Goal: Task Accomplishment & Management: Manage account settings

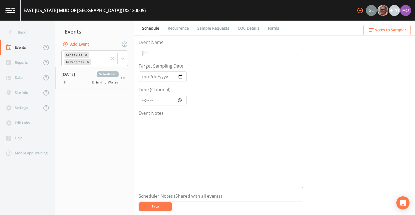
scroll to position [128, 0]
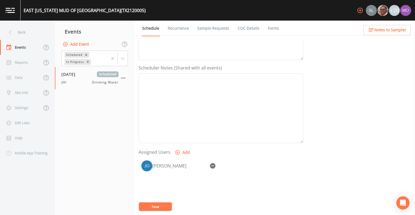
click at [209, 27] on link "Sample Requests" at bounding box center [214, 28] width 34 height 15
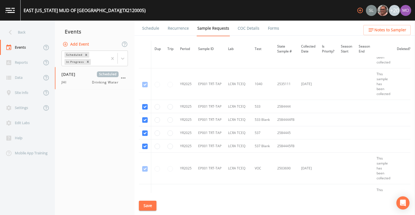
scroll to position [321, 0]
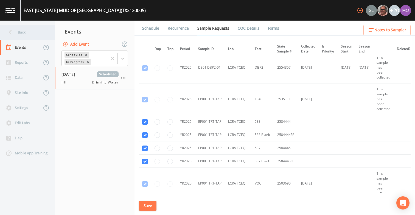
click at [28, 27] on div "Back" at bounding box center [24, 32] width 49 height 15
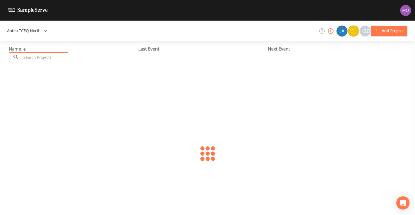
click at [52, 57] on input "text" at bounding box center [44, 57] width 47 height 10
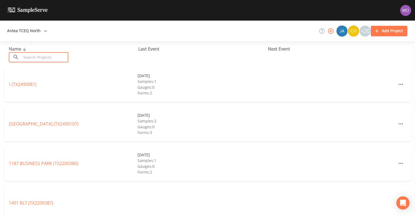
paste input "TX2200012"
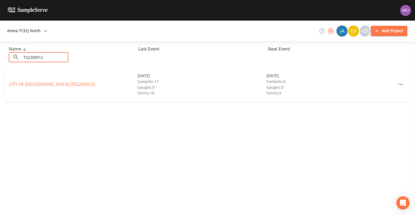
type input "TX2200012"
click at [60, 86] on link "CITY OF [GEOGRAPHIC_DATA] (TX2200012)" at bounding box center [52, 84] width 86 height 6
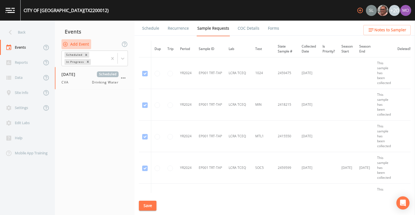
click at [84, 47] on button "Add Event" at bounding box center [77, 44] width 30 height 10
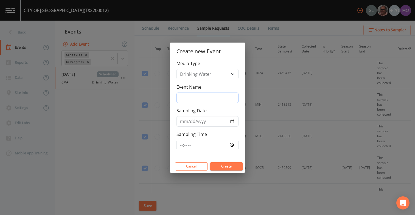
click at [191, 102] on input "Event Name" at bounding box center [208, 98] width 62 height 10
type input "JWH"
click at [234, 120] on input "Sampling Date" at bounding box center [208, 121] width 62 height 10
type input "[DATE]"
click at [224, 167] on button "Create" at bounding box center [226, 166] width 33 height 8
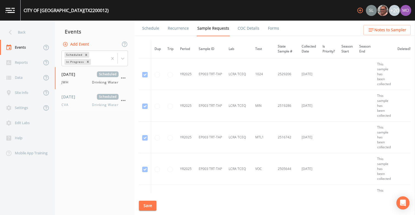
scroll to position [3138, 0]
click at [80, 107] on div "CVA Drinking Water" at bounding box center [90, 104] width 57 height 5
click at [82, 78] on div "[DATE] Scheduled JWH Drinking Water" at bounding box center [90, 77] width 57 height 13
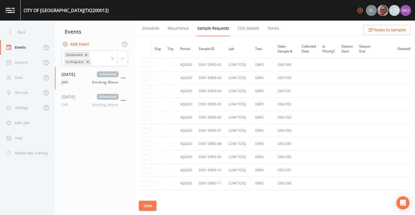
scroll to position [5968, 0]
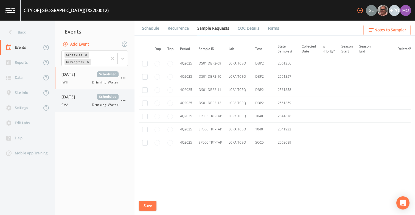
click at [63, 104] on span "CVA" at bounding box center [67, 104] width 10 height 5
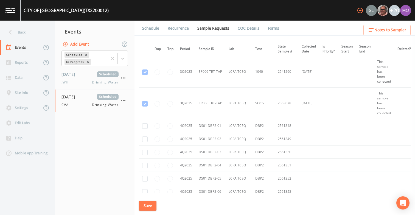
scroll to position [5968, 0]
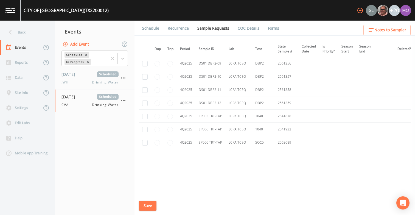
click at [268, 30] on link "Forms" at bounding box center [273, 28] width 13 height 15
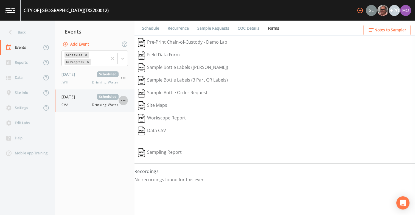
click at [126, 101] on icon "button" at bounding box center [123, 100] width 7 height 7
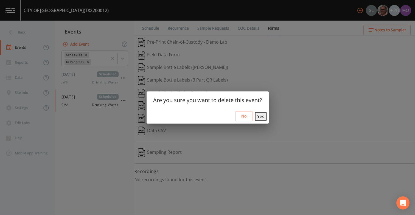
click at [261, 123] on div "No Yes" at bounding box center [208, 116] width 122 height 15
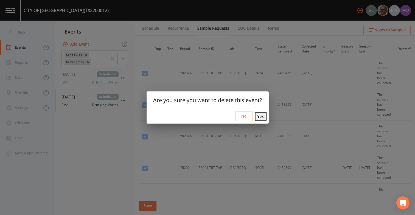
click at [261, 121] on button "Yes" at bounding box center [261, 116] width 12 height 8
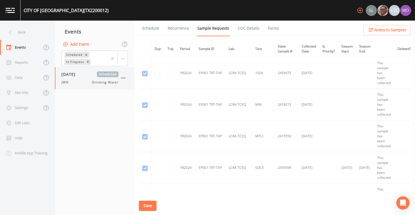
click at [79, 84] on div "JWH Drinking Water" at bounding box center [90, 82] width 57 height 5
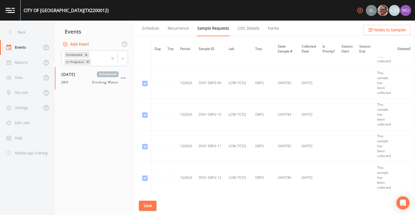
scroll to position [1505, 0]
click at [275, 26] on link "Forms" at bounding box center [273, 28] width 13 height 15
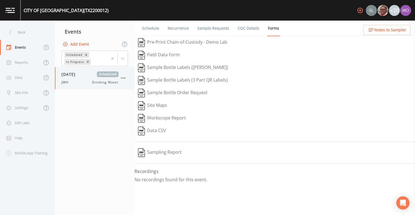
click at [80, 84] on div "JWH Drinking Water" at bounding box center [90, 82] width 57 height 5
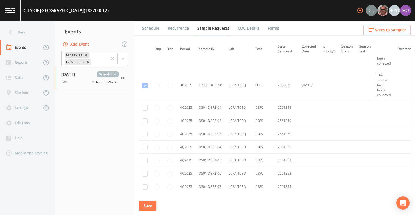
scroll to position [5818, 0]
click at [144, 109] on td at bounding box center [145, 106] width 12 height 13
click at [144, 121] on input "checkbox" at bounding box center [144, 119] width 5 height 5
checkbox input "true"
click at [144, 106] on input "checkbox" at bounding box center [144, 106] width 5 height 5
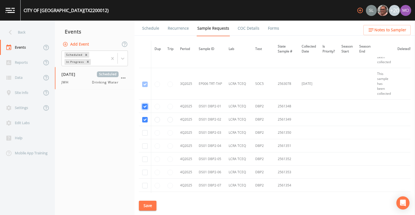
checkbox input "true"
click at [143, 133] on input "checkbox" at bounding box center [144, 132] width 5 height 5
checkbox input "true"
click at [144, 146] on input "checkbox" at bounding box center [144, 145] width 5 height 5
checkbox input "true"
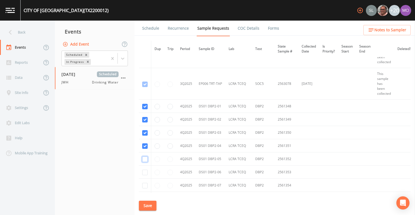
click at [145, 160] on input "checkbox" at bounding box center [144, 159] width 5 height 5
checkbox input "true"
click at [145, 173] on input "checkbox" at bounding box center [144, 172] width 5 height 5
checkbox input "true"
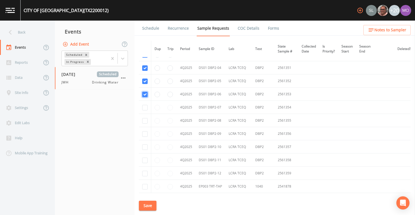
scroll to position [5901, 0]
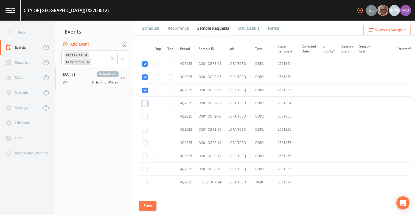
click at [145, 103] on input "checkbox" at bounding box center [144, 103] width 5 height 5
checkbox input "true"
click at [145, 117] on input "checkbox" at bounding box center [144, 116] width 5 height 5
checkbox input "true"
click at [145, 129] on input "checkbox" at bounding box center [144, 129] width 5 height 5
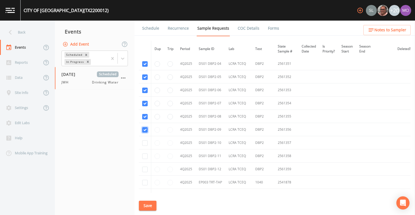
checkbox input "true"
click at [145, 141] on input "checkbox" at bounding box center [144, 142] width 5 height 5
checkbox input "true"
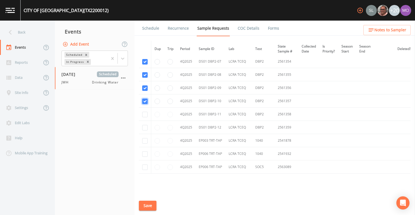
scroll to position [5951, 0]
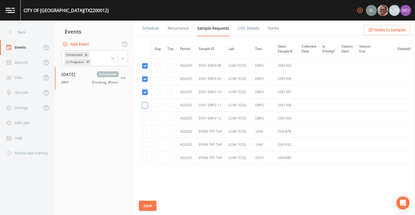
click at [145, 105] on input "checkbox" at bounding box center [144, 105] width 5 height 5
checkbox input "true"
click at [144, 120] on input "checkbox" at bounding box center [144, 118] width 5 height 5
checkbox input "true"
click at [144, 133] on input "checkbox" at bounding box center [144, 131] width 5 height 5
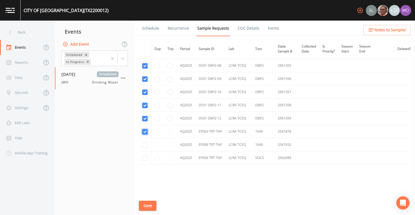
checkbox input "true"
click at [144, 147] on input "checkbox" at bounding box center [144, 144] width 5 height 5
checkbox input "true"
click at [143, 159] on input "checkbox" at bounding box center [144, 157] width 5 height 5
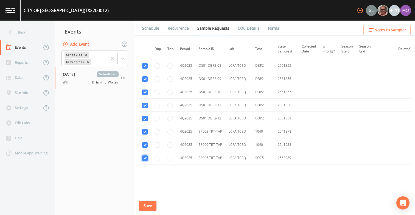
checkbox input "true"
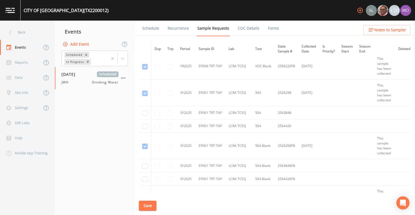
scroll to position [3374, 0]
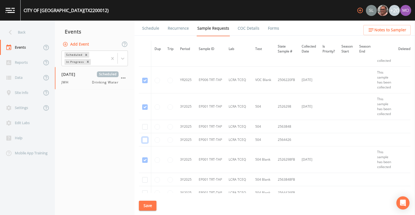
click at [146, 140] on input "checkbox" at bounding box center [144, 139] width 5 height 5
checkbox input "true"
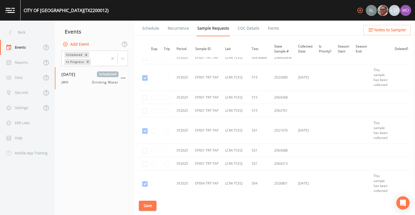
scroll to position [3537, 4]
click at [144, 150] on input "checkbox" at bounding box center [144, 150] width 5 height 5
checkbox input "true"
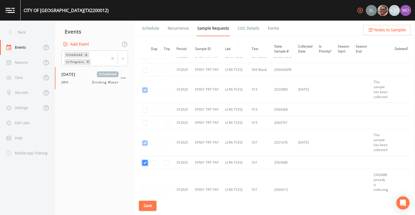
scroll to position [3523, 4]
click at [146, 126] on input "checkbox" at bounding box center [144, 124] width 5 height 5
checkbox input "true"
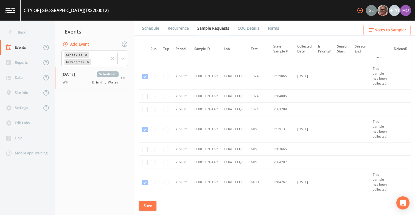
scroll to position [2389, 5]
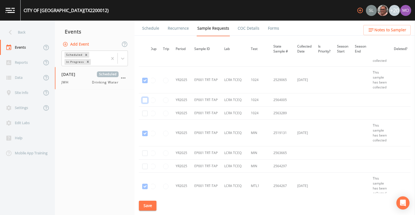
click at [145, 101] on input "checkbox" at bounding box center [144, 100] width 5 height 5
checkbox input "true"
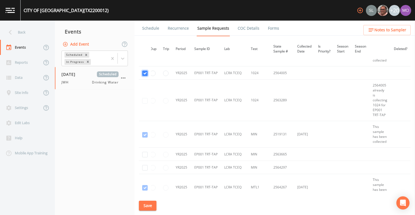
scroll to position [2424, 6]
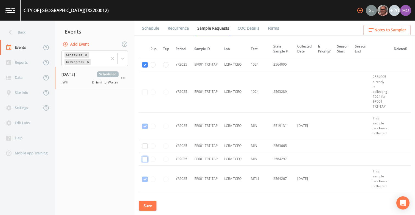
click at [145, 160] on input "checkbox" at bounding box center [144, 159] width 5 height 5
checkbox input "true"
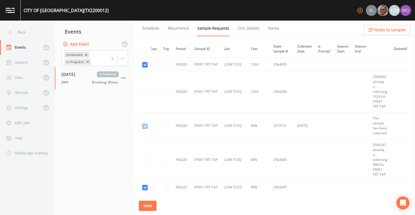
click at [147, 204] on button "Save" at bounding box center [148, 206] width 18 height 10
click at [147, 30] on link "Schedule" at bounding box center [150, 28] width 19 height 15
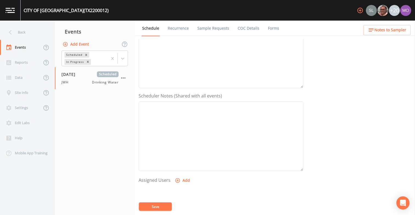
scroll to position [172, 0]
click at [177, 108] on icon "button" at bounding box center [177, 108] width 5 height 5
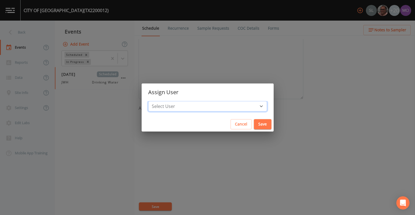
click at [177, 108] on select "Select User [PERSON_NAME] [PERSON_NAME] [PERSON_NAME] [PERSON_NAME] [PERSON_NAM…" at bounding box center [207, 106] width 119 height 10
select select "5228c763-cea1-42f9-884e-47d3eb1fbd8b"
click at [168, 101] on select "Select User [PERSON_NAME] [PERSON_NAME] [PERSON_NAME] [PERSON_NAME] [PERSON_NAM…" at bounding box center [207, 106] width 119 height 10
click at [254, 124] on button "Save" at bounding box center [263, 124] width 18 height 10
select select
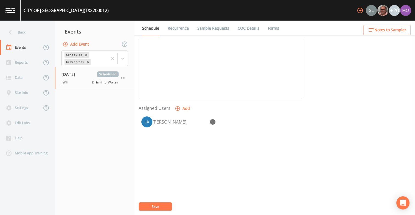
click at [163, 205] on button "Save" at bounding box center [155, 206] width 33 height 8
click at [38, 36] on div "Back" at bounding box center [24, 32] width 49 height 15
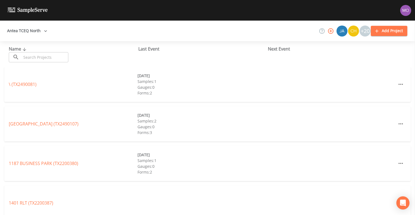
click at [54, 59] on input "text" at bounding box center [44, 57] width 47 height 10
paste input "TX1260009"
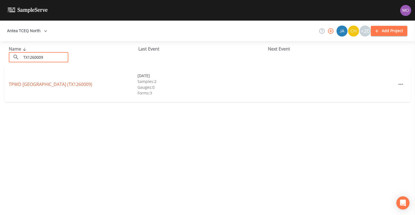
type input "TX1260009"
click at [53, 83] on link "TPWD [GEOGRAPHIC_DATA] (TX1260009)" at bounding box center [51, 84] width 84 height 6
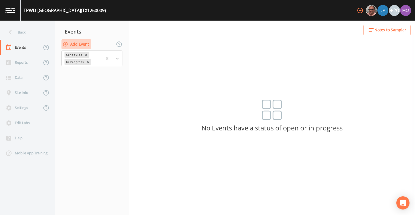
click at [74, 45] on button "Add Event" at bounding box center [77, 44] width 30 height 10
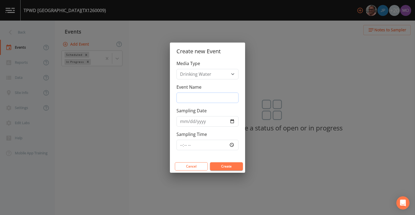
click at [200, 98] on input "Event Name" at bounding box center [208, 98] width 62 height 10
type input "JWH"
click at [230, 122] on input "Sampling Date" at bounding box center [208, 121] width 62 height 10
type input "[DATE]"
click at [223, 164] on button "Create" at bounding box center [226, 166] width 33 height 8
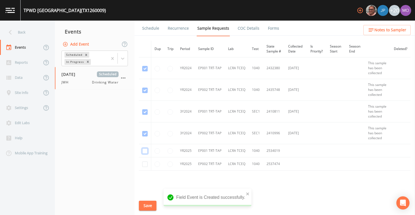
click at [146, 151] on input "checkbox" at bounding box center [144, 150] width 5 height 5
checkbox input "true"
click at [145, 163] on input "checkbox" at bounding box center [144, 164] width 5 height 5
checkbox input "true"
click at [150, 205] on button "Save" at bounding box center [148, 206] width 18 height 10
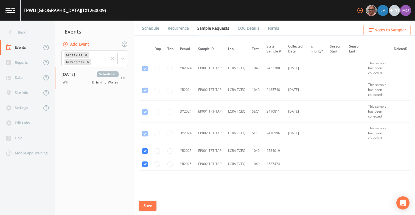
click at [156, 31] on link "Schedule" at bounding box center [150, 28] width 19 height 15
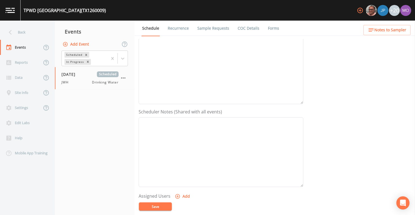
scroll to position [151, 0]
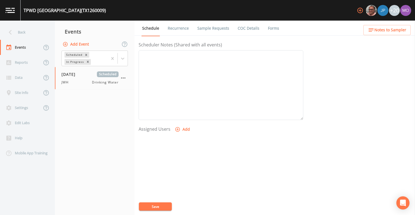
click at [183, 130] on button "Add" at bounding box center [183, 129] width 18 height 10
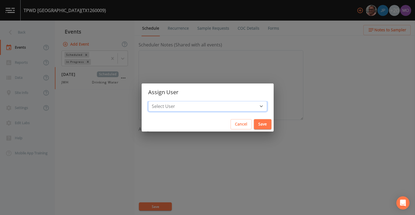
click at [185, 108] on select "Select User [PERSON_NAME] [PERSON_NAME] [PERSON_NAME] [PERSON_NAME] [PERSON_NAM…" at bounding box center [207, 106] width 119 height 10
select select "5228c763-cea1-42f9-884e-47d3eb1fbd8b"
click at [168, 101] on select "Select User [PERSON_NAME] [PERSON_NAME] [PERSON_NAME] [PERSON_NAME] [PERSON_NAM…" at bounding box center [207, 106] width 119 height 10
click at [254, 125] on button "Save" at bounding box center [263, 124] width 18 height 10
select select
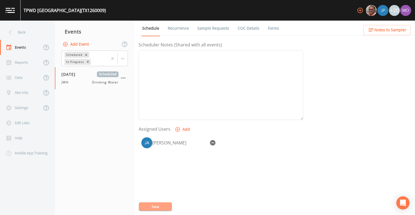
click at [160, 202] on button "Save" at bounding box center [155, 206] width 33 height 8
click at [39, 36] on div "Back" at bounding box center [24, 32] width 49 height 15
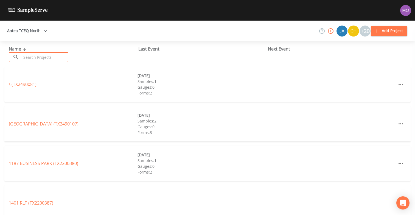
paste input "TX1260003"
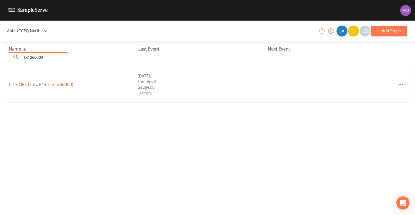
type input "TX1260003"
click at [52, 85] on link "CITY OF [GEOGRAPHIC_DATA] (TX1260003)" at bounding box center [41, 84] width 65 height 6
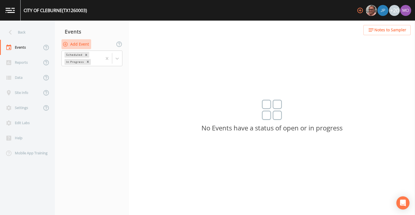
click at [83, 46] on button "Add Event" at bounding box center [77, 44] width 30 height 10
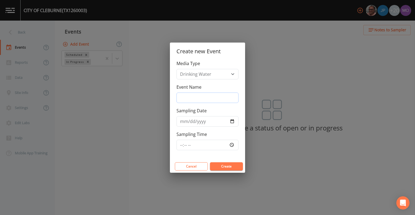
click at [228, 98] on input "Event Name" at bounding box center [208, 98] width 62 height 10
type input "JWH"
click at [233, 123] on input "Sampling Date" at bounding box center [208, 121] width 62 height 10
type input "[DATE]"
click at [220, 164] on button "Create" at bounding box center [226, 166] width 33 height 8
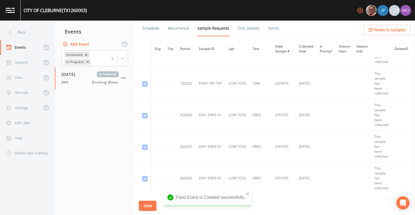
scroll to position [1555, 0]
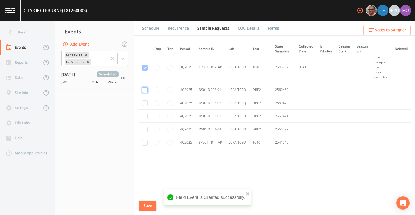
click at [145, 90] on input "checkbox" at bounding box center [144, 89] width 5 height 5
checkbox input "true"
click at [145, 101] on input "checkbox" at bounding box center [144, 103] width 5 height 5
checkbox input "true"
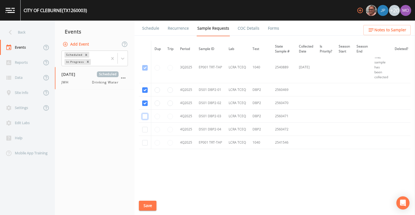
drag, startPoint x: 145, startPoint y: 115, endPoint x: 145, endPoint y: 122, distance: 6.6
click at [145, 117] on input "checkbox" at bounding box center [144, 116] width 5 height 5
checkbox input "true"
click at [145, 129] on input "checkbox" at bounding box center [144, 129] width 5 height 5
checkbox input "true"
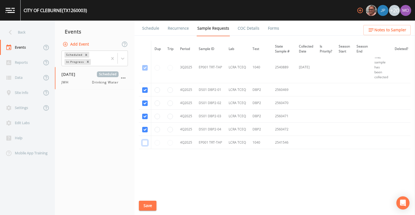
click at [145, 141] on input "checkbox" at bounding box center [144, 142] width 5 height 5
checkbox input "true"
click at [152, 207] on button "Save" at bounding box center [148, 206] width 18 height 10
click at [144, 207] on button "Save" at bounding box center [148, 206] width 18 height 10
click at [152, 26] on link "Schedule" at bounding box center [150, 28] width 19 height 15
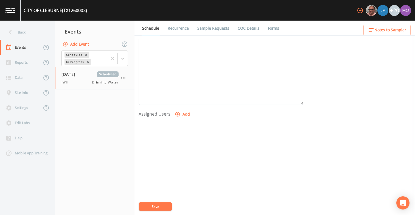
scroll to position [167, 0]
click at [177, 114] on icon "button" at bounding box center [178, 114] width 5 height 5
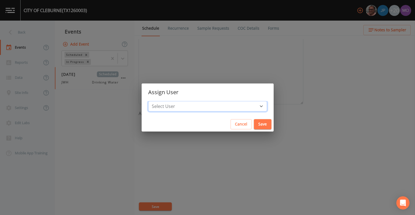
click at [182, 108] on select "Select User [PERSON_NAME] [PERSON_NAME] [PERSON_NAME] [PERSON_NAME] [PERSON_NAM…" at bounding box center [207, 106] width 119 height 10
select select "5228c763-cea1-42f9-884e-47d3eb1fbd8b"
click at [168, 101] on select "Select User [PERSON_NAME] [PERSON_NAME] [PERSON_NAME] [PERSON_NAME] [PERSON_NAM…" at bounding box center [207, 106] width 119 height 10
click at [254, 123] on button "Save" at bounding box center [263, 124] width 18 height 10
select select
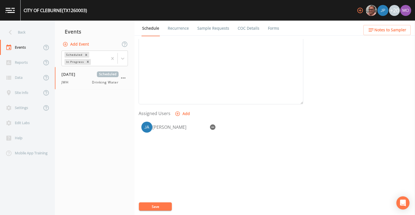
click at [157, 206] on button "Save" at bounding box center [155, 206] width 33 height 8
click at [32, 33] on div "Back" at bounding box center [24, 32] width 49 height 15
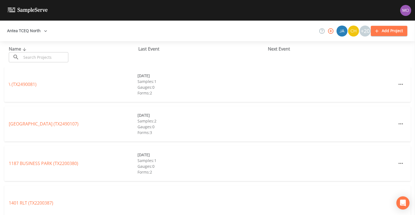
click at [42, 59] on input "text" at bounding box center [44, 57] width 47 height 10
paste input "TX0610197"
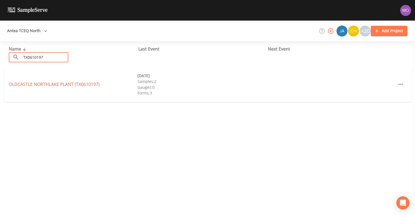
type input "TX0610197"
click at [51, 85] on link "[GEOGRAPHIC_DATA] (TX0610197)" at bounding box center [54, 84] width 91 height 6
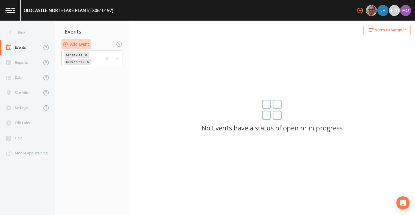
click at [77, 45] on button "Add Event" at bounding box center [77, 44] width 30 height 10
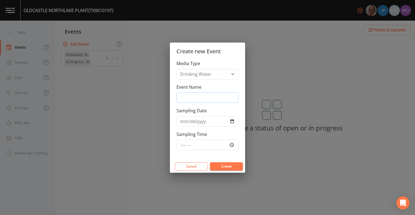
click at [203, 96] on input "Event Name" at bounding box center [208, 98] width 62 height 10
type input "LMA"
click at [233, 120] on input "Sampling Date" at bounding box center [208, 121] width 62 height 10
type input "[DATE]"
click at [216, 166] on button "Create" at bounding box center [226, 166] width 33 height 8
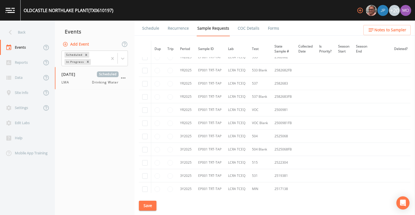
scroll to position [138, 0]
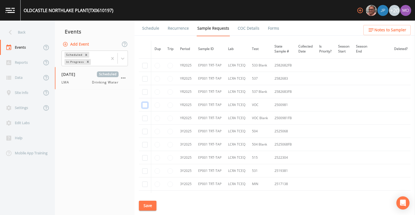
click at [144, 107] on input "checkbox" at bounding box center [144, 104] width 5 height 5
checkbox input "true"
click at [144, 118] on input "checkbox" at bounding box center [144, 118] width 5 height 5
checkbox input "true"
click at [144, 133] on input "checkbox" at bounding box center [144, 131] width 5 height 5
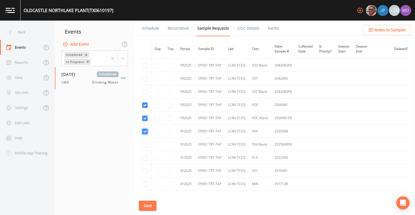
checkbox input "true"
click at [144, 143] on input "checkbox" at bounding box center [144, 144] width 5 height 5
checkbox input "true"
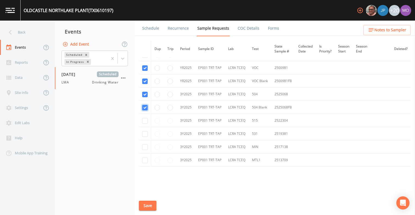
scroll to position [183, 0]
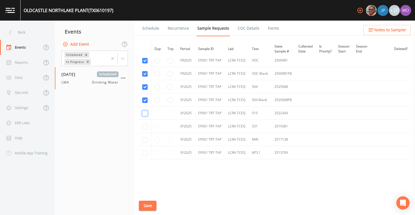
click at [145, 114] on input "checkbox" at bounding box center [144, 113] width 5 height 5
checkbox input "true"
click at [144, 127] on input "checkbox" at bounding box center [144, 126] width 5 height 5
checkbox input "true"
click at [144, 140] on input "checkbox" at bounding box center [144, 139] width 5 height 5
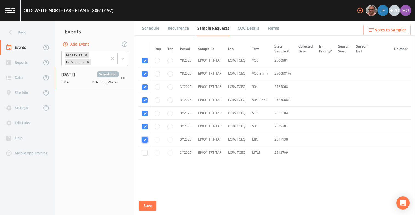
checkbox input "true"
click at [144, 154] on input "checkbox" at bounding box center [144, 152] width 5 height 5
checkbox input "true"
click at [148, 206] on button "Save" at bounding box center [148, 206] width 18 height 10
click at [151, 28] on link "Schedule" at bounding box center [150, 28] width 19 height 15
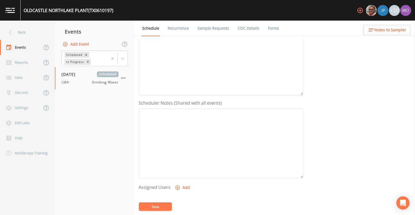
scroll to position [126, 0]
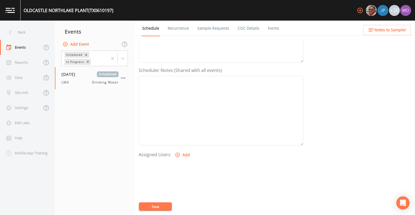
click at [180, 157] on button "Add" at bounding box center [183, 155] width 18 height 10
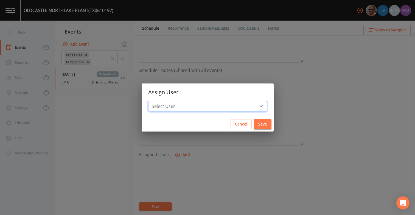
click at [188, 107] on select "Select User [PERSON_NAME] [PERSON_NAME] [PERSON_NAME] [PERSON_NAME] [PERSON_NAM…" at bounding box center [207, 106] width 119 height 10
select select "929757a4-3a67-412e-8a17-ec670da8541b"
click at [168, 101] on select "Select User [PERSON_NAME] [PERSON_NAME] [PERSON_NAME] [PERSON_NAME] [PERSON_NAM…" at bounding box center [207, 106] width 119 height 10
click at [254, 124] on button "Save" at bounding box center [263, 124] width 18 height 10
select select
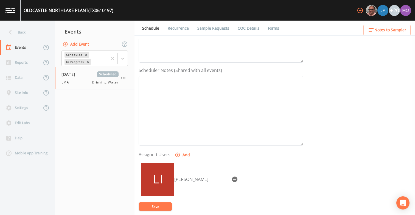
click at [163, 207] on button "Save" at bounding box center [155, 206] width 33 height 8
click at [207, 32] on link "Sample Requests" at bounding box center [214, 28] width 34 height 15
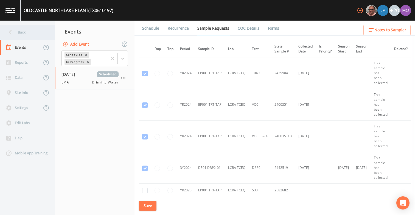
click at [28, 35] on div "Back" at bounding box center [24, 32] width 49 height 15
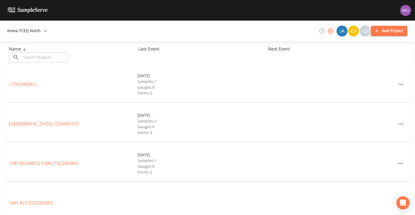
click at [41, 57] on input "text" at bounding box center [44, 57] width 47 height 10
paste input "TX2200159"
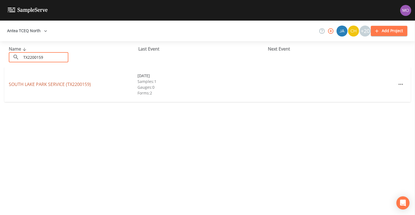
type input "TX2200159"
click at [63, 85] on link "[GEOGRAPHIC_DATA] SERVICE (TX2200159)" at bounding box center [50, 84] width 82 height 6
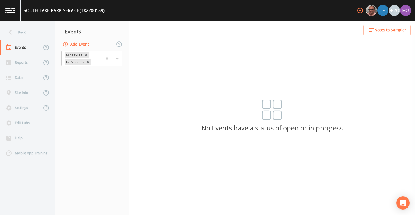
click at [87, 41] on button "Add Event" at bounding box center [77, 44] width 30 height 10
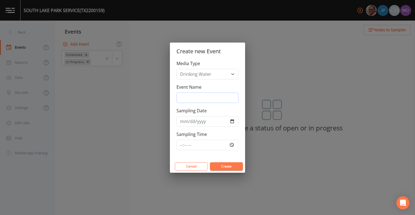
click at [194, 99] on input "Event Name" at bounding box center [208, 98] width 62 height 10
type input "LMA"
click at [234, 121] on input "Sampling Date" at bounding box center [208, 121] width 62 height 10
type input "[DATE]"
click at [223, 167] on button "Create" at bounding box center [226, 166] width 33 height 8
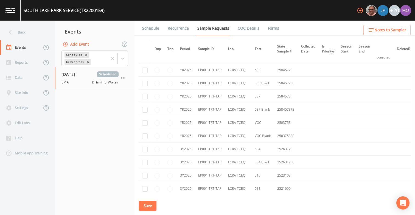
scroll to position [91, 0]
click at [146, 124] on td at bounding box center [145, 120] width 12 height 13
click at [145, 120] on input "checkbox" at bounding box center [144, 120] width 5 height 5
checkbox input "true"
click at [144, 134] on input "checkbox" at bounding box center [144, 134] width 5 height 5
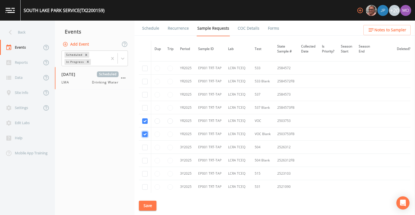
checkbox input "true"
click at [145, 146] on input "checkbox" at bounding box center [144, 147] width 5 height 5
checkbox input "true"
click at [145, 161] on input "checkbox" at bounding box center [144, 160] width 5 height 5
checkbox input "true"
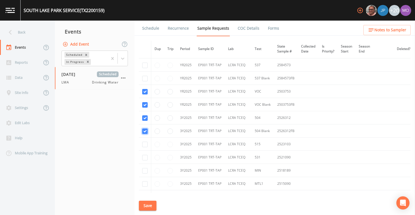
scroll to position [127, 0]
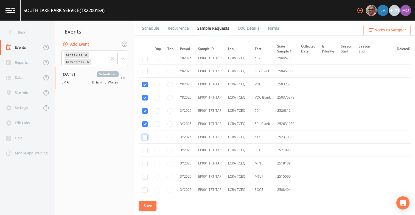
click at [144, 139] on input "checkbox" at bounding box center [144, 137] width 5 height 5
checkbox input "true"
click at [144, 152] on input "checkbox" at bounding box center [144, 150] width 5 height 5
checkbox input "true"
click at [146, 162] on input "checkbox" at bounding box center [144, 163] width 5 height 5
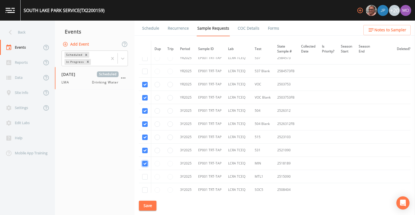
checkbox input "true"
click at [144, 177] on input "checkbox" at bounding box center [144, 176] width 5 height 5
checkbox input "true"
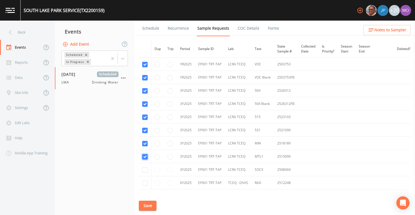
scroll to position [154, 0]
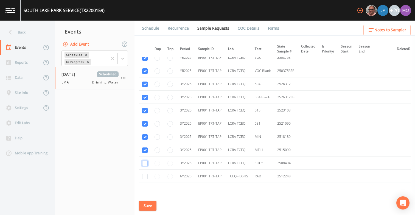
click at [145, 162] on input "checkbox" at bounding box center [144, 163] width 5 height 5
checkbox input "true"
click at [144, 177] on input "checkbox" at bounding box center [144, 176] width 5 height 5
checkbox input "true"
click at [149, 210] on button "Save" at bounding box center [148, 206] width 18 height 10
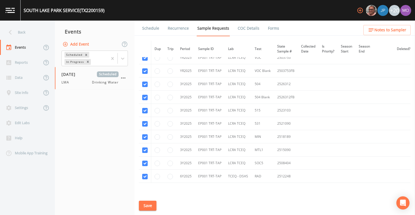
click at [151, 28] on link "Schedule" at bounding box center [150, 28] width 19 height 15
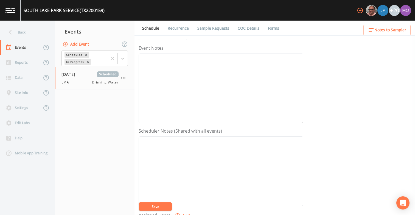
scroll to position [77, 0]
click at [179, 202] on icon "button" at bounding box center [178, 203] width 5 height 5
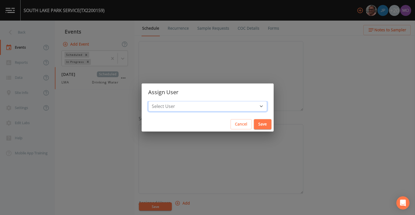
click at [186, 105] on select "Select User [PERSON_NAME] [PERSON_NAME] [PERSON_NAME] [PERSON_NAME] [PERSON_NAM…" at bounding box center [207, 106] width 119 height 10
select select "929757a4-3a67-412e-8a17-ec670da8541b"
click at [168, 101] on select "Select User [PERSON_NAME] [PERSON_NAME] [PERSON_NAME] [PERSON_NAME] [PERSON_NAM…" at bounding box center [207, 106] width 119 height 10
click at [254, 128] on button "Save" at bounding box center [263, 124] width 18 height 10
select select
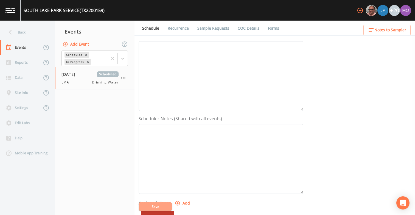
click at [164, 207] on button "Save" at bounding box center [155, 206] width 33 height 8
click at [39, 34] on div "Back" at bounding box center [24, 32] width 49 height 15
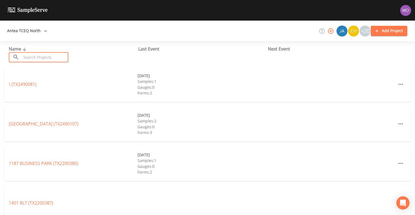
click at [37, 57] on input "text" at bounding box center [44, 57] width 47 height 10
paste input "TX0610262"
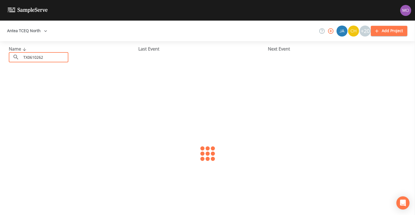
type input "TX0610262"
click at [24, 86] on link "NORTHSHORE CLUB (TX0610262)" at bounding box center [43, 84] width 68 height 6
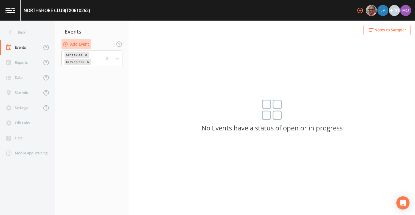
click at [88, 44] on button "Add Event" at bounding box center [77, 44] width 30 height 10
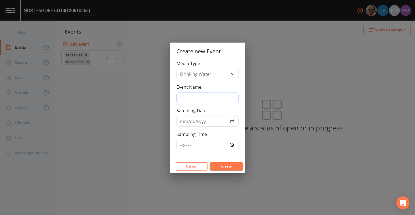
click at [192, 98] on input "Event Name" at bounding box center [208, 98] width 62 height 10
type input "LMA"
click at [231, 120] on input "Sampling Date" at bounding box center [208, 121] width 62 height 10
type input "[DATE]"
click at [216, 166] on button "Create" at bounding box center [226, 166] width 33 height 8
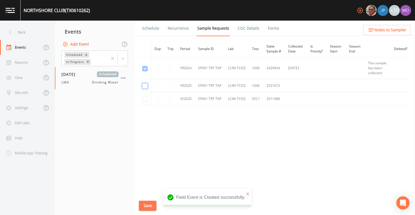
click at [147, 85] on input "checkbox" at bounding box center [144, 85] width 5 height 5
checkbox input "true"
click at [146, 98] on input "checkbox" at bounding box center [144, 98] width 5 height 5
checkbox input "true"
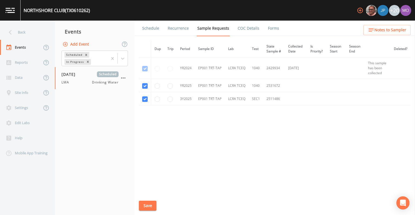
click at [147, 207] on button "Save" at bounding box center [148, 206] width 18 height 10
click at [153, 30] on link "Schedule" at bounding box center [150, 28] width 19 height 15
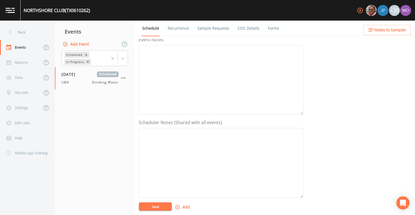
scroll to position [99, 0]
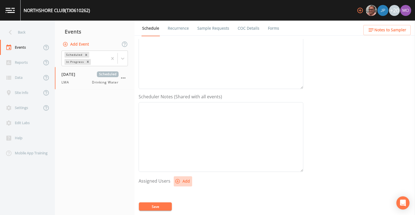
click at [177, 185] on button "Add" at bounding box center [183, 181] width 18 height 10
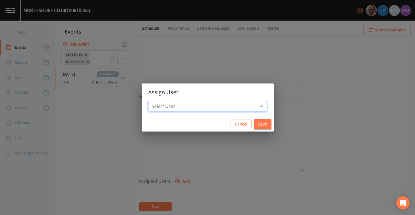
click at [196, 109] on select "Select User [PERSON_NAME] [PERSON_NAME] [PERSON_NAME] [PERSON_NAME] [PERSON_NAM…" at bounding box center [207, 106] width 119 height 10
select select "929757a4-3a67-412e-8a17-ec670da8541b"
click at [168, 101] on select "Select User [PERSON_NAME] [PERSON_NAME] [PERSON_NAME] [PERSON_NAME] [PERSON_NAM…" at bounding box center [207, 106] width 119 height 10
click at [254, 124] on button "Save" at bounding box center [263, 124] width 18 height 10
select select
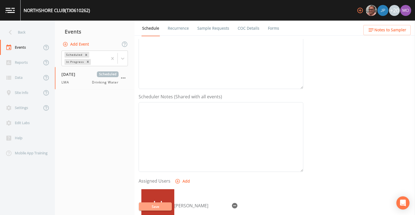
click at [160, 207] on button "Save" at bounding box center [155, 206] width 33 height 8
click at [162, 207] on button "Save" at bounding box center [155, 206] width 33 height 8
click at [211, 28] on link "Sample Requests" at bounding box center [214, 28] width 34 height 15
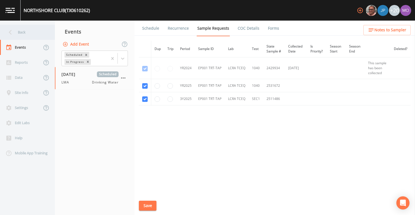
click at [32, 36] on div "Back" at bounding box center [24, 32] width 49 height 15
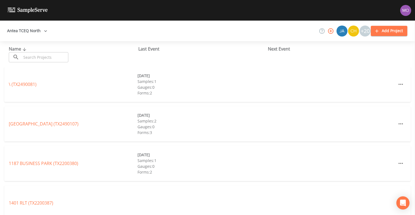
click at [46, 54] on input "text" at bounding box center [44, 57] width 47 height 10
paste input "TX0570040"
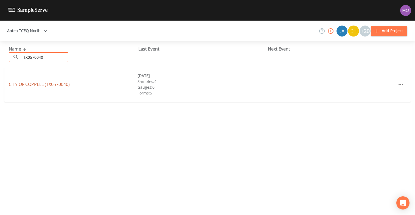
type input "TX0570040"
click at [59, 87] on link "CITY OF [GEOGRAPHIC_DATA] (TX0570040)" at bounding box center [39, 84] width 61 height 6
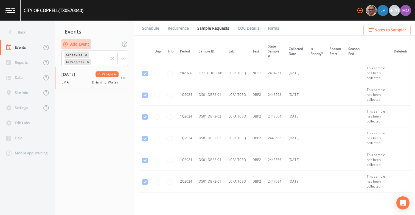
click at [79, 46] on button "Add Event" at bounding box center [77, 44] width 30 height 10
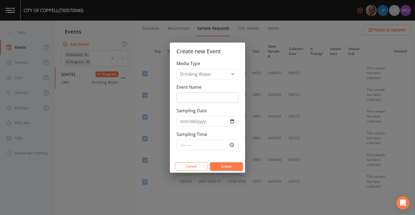
click at [204, 95] on input "Event Name" at bounding box center [208, 98] width 62 height 10
type input "LMA"
click at [232, 121] on input "Sampling Date" at bounding box center [208, 121] width 62 height 10
type input "[DATE]"
click at [221, 166] on button "Create" at bounding box center [226, 166] width 33 height 8
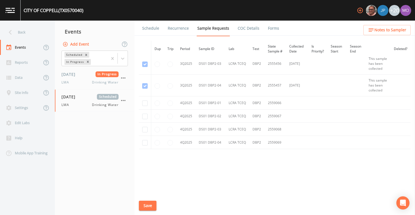
scroll to position [765, 0]
click at [145, 104] on input "checkbox" at bounding box center [144, 103] width 5 height 5
checkbox input "true"
click at [145, 116] on input "checkbox" at bounding box center [144, 116] width 5 height 5
checkbox input "true"
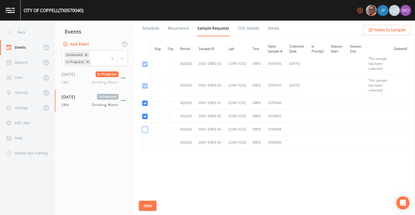
click at [145, 127] on input "checkbox" at bounding box center [144, 129] width 5 height 5
checkbox input "true"
click at [145, 140] on td at bounding box center [145, 142] width 12 height 13
click at [145, 144] on input "checkbox" at bounding box center [144, 142] width 5 height 5
checkbox input "true"
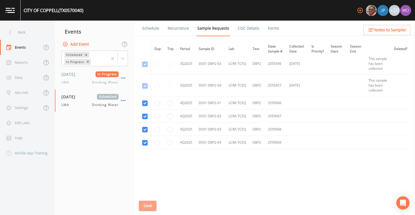
click at [149, 207] on button "Save" at bounding box center [148, 206] width 18 height 10
click at [149, 26] on link "Schedule" at bounding box center [150, 28] width 19 height 15
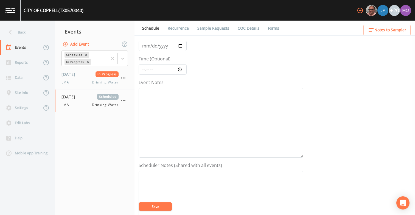
scroll to position [109, 0]
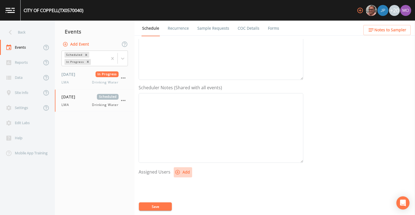
click at [176, 174] on icon "button" at bounding box center [178, 172] width 5 height 5
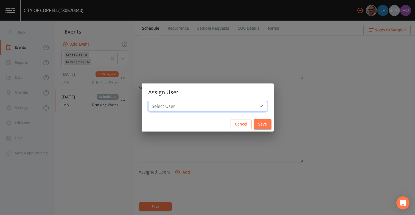
click at [192, 106] on select "Select User [PERSON_NAME] [PERSON_NAME] [PERSON_NAME] [PERSON_NAME] [PERSON_NAM…" at bounding box center [207, 106] width 119 height 10
select select "929757a4-3a67-412e-8a17-ec670da8541b"
click at [168, 101] on select "Select User [PERSON_NAME] [PERSON_NAME] [PERSON_NAME] [PERSON_NAME] [PERSON_NAM…" at bounding box center [207, 106] width 119 height 10
click at [254, 128] on button "Save" at bounding box center [263, 124] width 18 height 10
select select
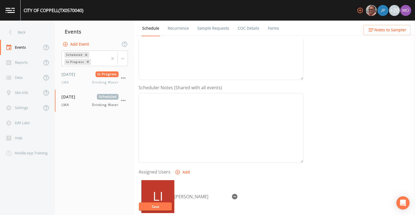
click at [161, 208] on button "Save" at bounding box center [155, 206] width 33 height 8
click at [39, 34] on div "Back" at bounding box center [24, 32] width 49 height 15
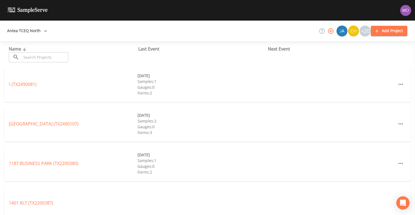
click at [42, 57] on input "text" at bounding box center [44, 57] width 47 height 10
paste input "TX0570031"
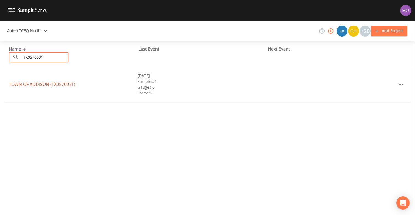
type input "TX0570031"
click at [28, 83] on link "TOWN OF [GEOGRAPHIC_DATA] (TX0570031)" at bounding box center [42, 84] width 66 height 6
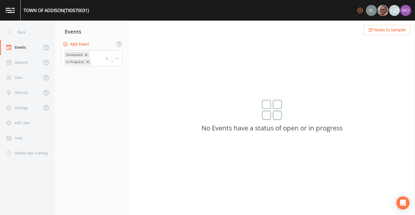
click at [79, 45] on button "Add Event" at bounding box center [77, 44] width 30 height 10
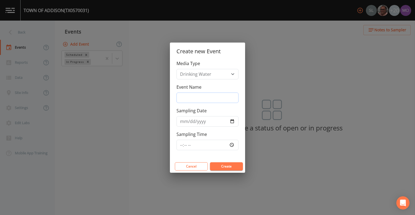
click at [183, 98] on input "Event Name" at bounding box center [208, 98] width 62 height 10
type input "LMA"
click at [233, 124] on input "Sampling Date" at bounding box center [208, 121] width 62 height 10
click at [232, 122] on input "Sampling Date" at bounding box center [208, 121] width 62 height 10
type input "[DATE]"
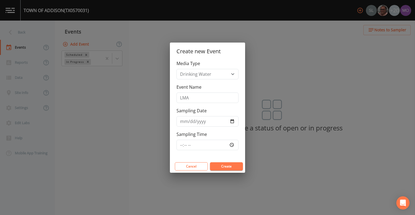
click at [228, 166] on button "Create" at bounding box center [226, 166] width 33 height 8
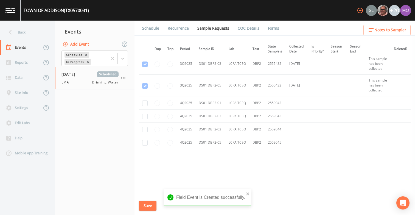
scroll to position [819, 0]
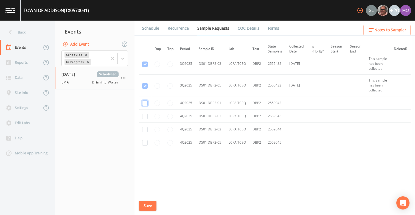
click at [145, 102] on input "checkbox" at bounding box center [144, 103] width 5 height 5
checkbox input "true"
click at [144, 116] on input "checkbox" at bounding box center [144, 116] width 5 height 5
checkbox input "true"
click at [144, 128] on input "checkbox" at bounding box center [144, 129] width 5 height 5
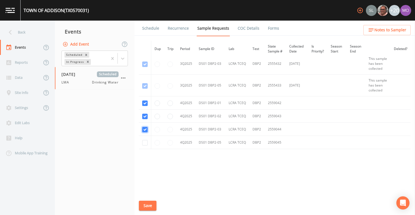
checkbox input "true"
click at [144, 143] on input "checkbox" at bounding box center [144, 142] width 5 height 5
checkbox input "true"
click at [148, 205] on button "Save" at bounding box center [148, 206] width 18 height 10
click at [145, 205] on button "Save" at bounding box center [148, 206] width 18 height 10
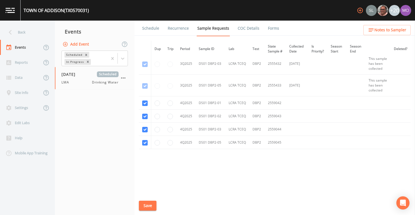
click at [149, 29] on link "Schedule" at bounding box center [150, 28] width 19 height 15
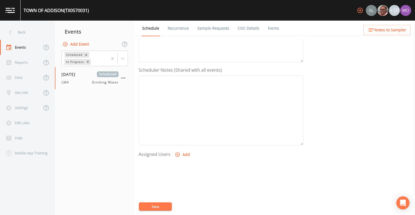
scroll to position [139, 0]
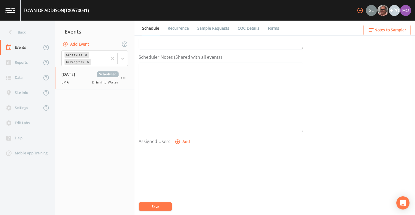
click at [183, 142] on button "Add" at bounding box center [183, 142] width 18 height 10
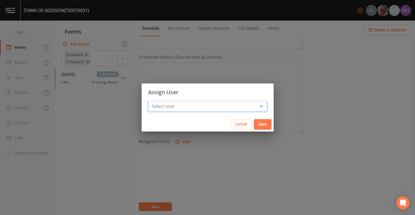
click at [188, 107] on select "Select User [PERSON_NAME] [PERSON_NAME] [PERSON_NAME] [PERSON_NAME] [PERSON_NAM…" at bounding box center [207, 106] width 119 height 10
select select "929757a4-3a67-412e-8a17-ec670da8541b"
click at [168, 101] on select "Select User [PERSON_NAME] [PERSON_NAME] [PERSON_NAME] [PERSON_NAME] [PERSON_NAM…" at bounding box center [207, 106] width 119 height 10
click at [254, 126] on button "Save" at bounding box center [263, 124] width 18 height 10
select select
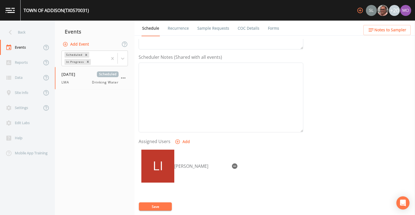
click at [160, 207] on button "Save" at bounding box center [155, 206] width 33 height 8
click at [39, 33] on div "Back" at bounding box center [24, 32] width 49 height 15
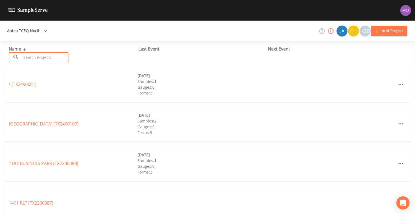
click at [40, 55] on input "text" at bounding box center [44, 57] width 47 height 10
paste input "TX2200014"
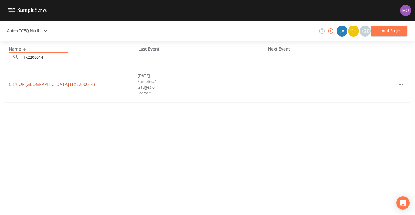
type input "TX2200014"
click at [52, 85] on link "CITY OF [GEOGRAPHIC_DATA] (TX2200014)" at bounding box center [52, 84] width 86 height 6
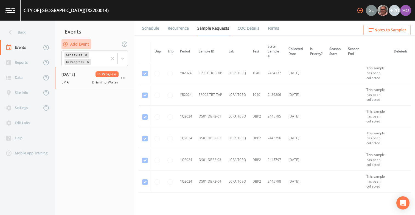
click at [80, 46] on button "Add Event" at bounding box center [77, 44] width 30 height 10
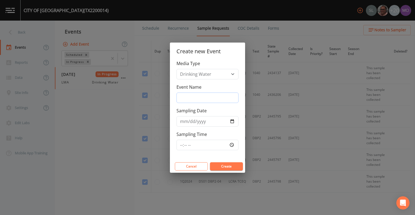
click at [194, 98] on input "Event Name" at bounding box center [208, 98] width 62 height 10
type input "LMA"
click at [232, 121] on input "Sampling Date" at bounding box center [208, 121] width 62 height 10
type input "[DATE]"
click at [218, 166] on button "Create" at bounding box center [226, 166] width 33 height 8
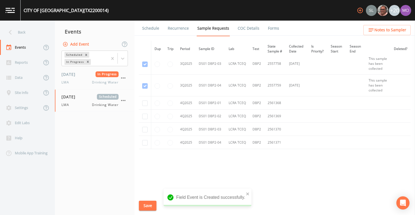
scroll to position [792, 0]
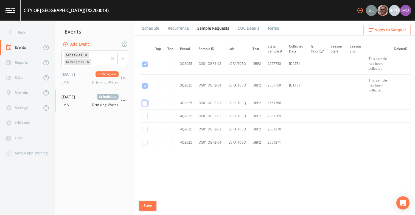
click at [147, 104] on input "checkbox" at bounding box center [144, 103] width 5 height 5
checkbox input "true"
click at [145, 116] on input "checkbox" at bounding box center [144, 116] width 5 height 5
checkbox input "true"
click at [145, 131] on input "checkbox" at bounding box center [144, 129] width 5 height 5
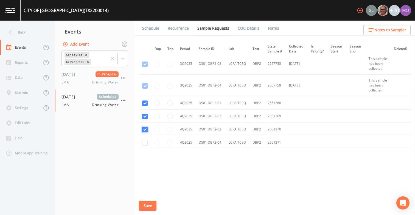
checkbox input "true"
click at [145, 142] on input "checkbox" at bounding box center [144, 142] width 5 height 5
checkbox input "true"
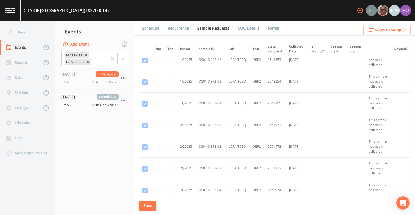
scroll to position [414, 0]
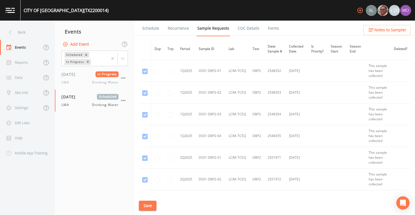
click at [146, 43] on input "checkbox" at bounding box center [144, 40] width 5 height 5
checkbox input "true"
click at [146, 57] on input "checkbox" at bounding box center [144, 53] width 5 height 5
checkbox input "true"
click at [147, 207] on button "Save" at bounding box center [148, 206] width 18 height 10
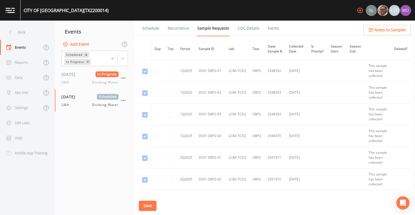
click at [151, 30] on link "Schedule" at bounding box center [150, 28] width 19 height 15
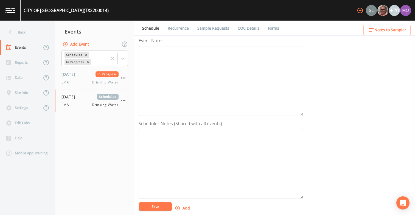
scroll to position [146, 0]
click at [177, 135] on icon "button" at bounding box center [178, 134] width 5 height 5
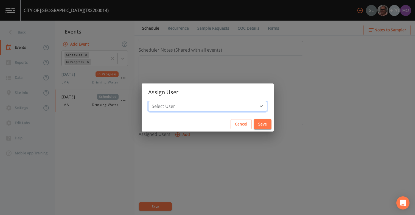
click at [187, 106] on select "Select User [PERSON_NAME] [PERSON_NAME] [PERSON_NAME] [PERSON_NAME] [PERSON_NAM…" at bounding box center [207, 106] width 119 height 10
select select "929757a4-3a67-412e-8a17-ec670da8541b"
click at [168, 101] on select "Select User [PERSON_NAME] [PERSON_NAME] [PERSON_NAME] [PERSON_NAME] [PERSON_NAM…" at bounding box center [207, 106] width 119 height 10
click at [254, 123] on button "Save" at bounding box center [263, 124] width 18 height 10
select select
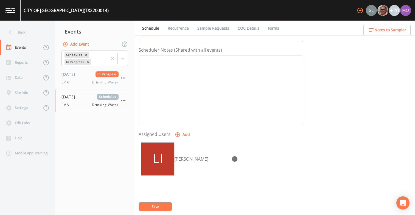
click at [163, 206] on button "Save" at bounding box center [155, 206] width 33 height 8
click at [34, 30] on div "Back" at bounding box center [24, 32] width 49 height 15
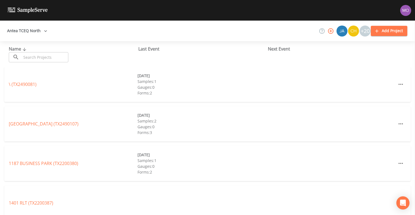
click at [46, 59] on input "text" at bounding box center [44, 57] width 47 height 10
paste input "TX0610019"
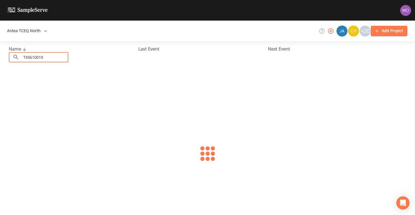
type input "TX0610019"
click at [26, 86] on link "ARGYLE WSC (TX0610019)" at bounding box center [35, 84] width 52 height 6
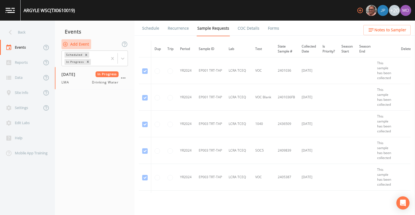
click at [84, 44] on button "Add Event" at bounding box center [77, 44] width 30 height 10
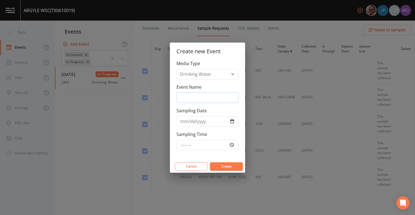
click at [219, 99] on input "Event Name" at bounding box center [208, 98] width 62 height 10
type input "LMA"
click at [233, 122] on input "Sampling Date" at bounding box center [208, 121] width 62 height 10
type input "[DATE]"
click at [219, 166] on button "Create" at bounding box center [226, 166] width 33 height 8
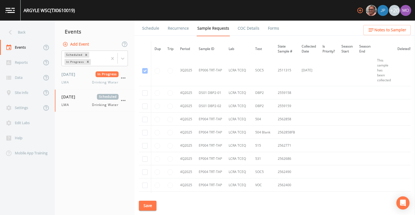
scroll to position [2803, 0]
click at [143, 91] on input "checkbox" at bounding box center [144, 90] width 5 height 5
checkbox input "true"
click at [144, 105] on input "checkbox" at bounding box center [144, 104] width 5 height 5
checkbox input "true"
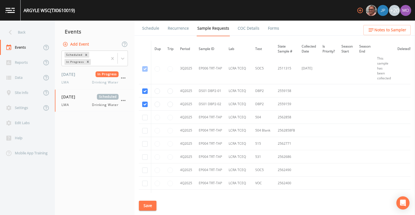
click at [145, 120] on td at bounding box center [145, 117] width 12 height 13
click at [143, 116] on input "checkbox" at bounding box center [144, 117] width 5 height 5
checkbox input "true"
click at [144, 131] on input "checkbox" at bounding box center [144, 130] width 5 height 5
checkbox input "true"
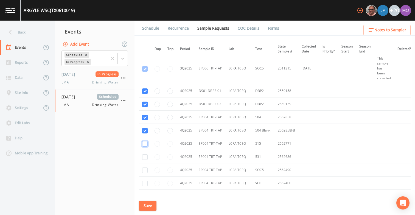
click at [145, 144] on input "checkbox" at bounding box center [144, 143] width 5 height 5
checkbox input "true"
click at [145, 158] on input "checkbox" at bounding box center [144, 156] width 5 height 5
checkbox input "true"
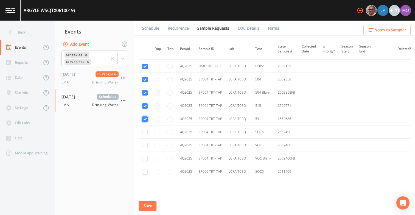
scroll to position [2845, 0]
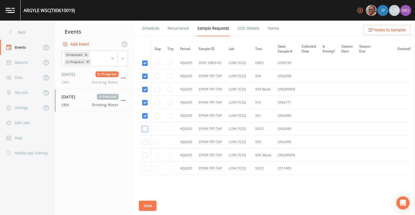
click at [144, 130] on input "checkbox" at bounding box center [144, 128] width 5 height 5
checkbox input "true"
click at [144, 141] on input "checkbox" at bounding box center [144, 142] width 5 height 5
checkbox input "true"
click at [144, 155] on input "checkbox" at bounding box center [144, 155] width 5 height 5
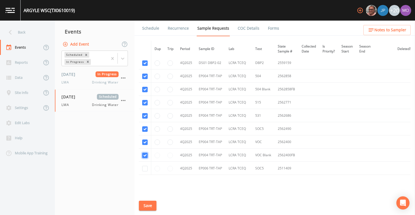
checkbox input "true"
click at [144, 169] on input "checkbox" at bounding box center [144, 168] width 5 height 5
checkbox input "true"
click at [148, 207] on button "Save" at bounding box center [148, 206] width 18 height 10
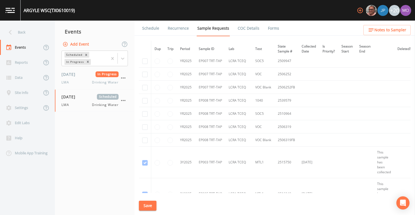
scroll to position [1589, 0]
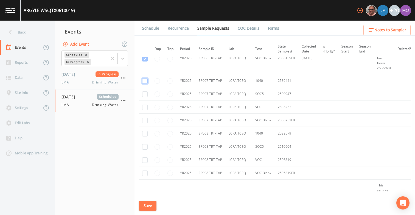
click at [144, 82] on input "checkbox" at bounding box center [144, 80] width 5 height 5
checkbox input "true"
click at [144, 95] on input "checkbox" at bounding box center [144, 93] width 5 height 5
checkbox input "true"
click at [144, 106] on input "checkbox" at bounding box center [144, 107] width 5 height 5
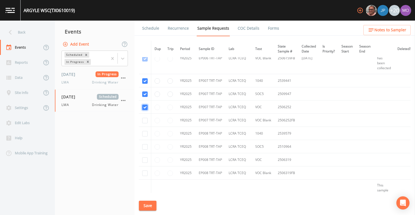
checkbox input "true"
click at [145, 123] on input "checkbox" at bounding box center [144, 120] width 5 height 5
checkbox input "true"
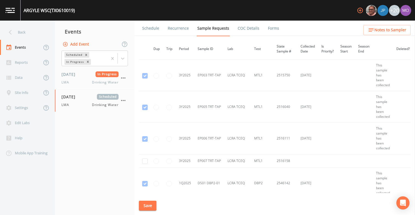
scroll to position [1749, 1]
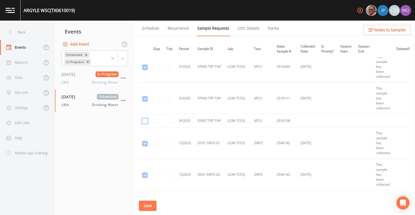
click at [144, 122] on input "checkbox" at bounding box center [144, 120] width 5 height 5
checkbox input "true"
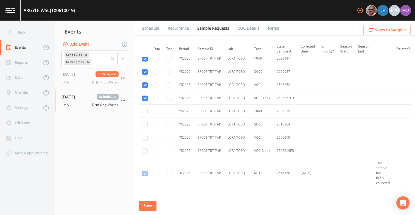
scroll to position [1611, 1]
click at [146, 112] on input "checkbox" at bounding box center [144, 111] width 5 height 5
checkbox input "true"
click at [145, 125] on input "checkbox" at bounding box center [144, 124] width 5 height 5
checkbox input "true"
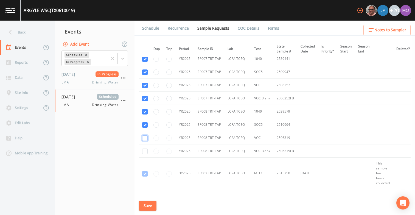
click at [144, 139] on input "checkbox" at bounding box center [144, 137] width 5 height 5
checkbox input "true"
click at [144, 149] on input "checkbox" at bounding box center [144, 151] width 5 height 5
checkbox input "true"
click at [152, 203] on button "Save" at bounding box center [148, 206] width 18 height 10
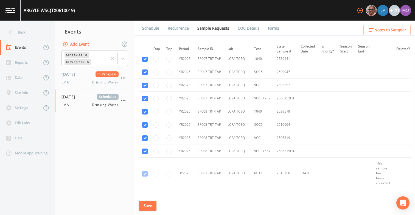
click at [151, 27] on link "Schedule" at bounding box center [150, 28] width 19 height 15
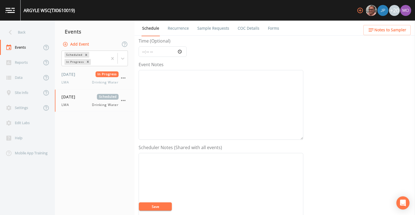
scroll to position [137, 0]
click at [177, 144] on icon "button" at bounding box center [178, 143] width 5 height 5
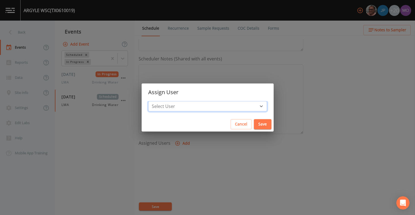
click at [181, 108] on select "Select User [PERSON_NAME] [PERSON_NAME] [PERSON_NAME] [PERSON_NAME] [PERSON_NAM…" at bounding box center [207, 106] width 119 height 10
select select "929757a4-3a67-412e-8a17-ec670da8541b"
click at [168, 101] on select "Select User [PERSON_NAME] [PERSON_NAME] [PERSON_NAME] [PERSON_NAME] [PERSON_NAM…" at bounding box center [207, 106] width 119 height 10
click at [254, 122] on button "Save" at bounding box center [263, 124] width 18 height 10
select select
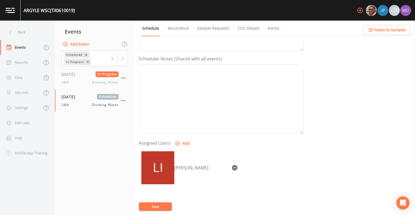
click at [161, 206] on button "Save" at bounding box center [155, 206] width 33 height 8
click at [161, 205] on button "Save" at bounding box center [155, 206] width 33 height 8
click at [32, 34] on div "Back" at bounding box center [24, 32] width 49 height 15
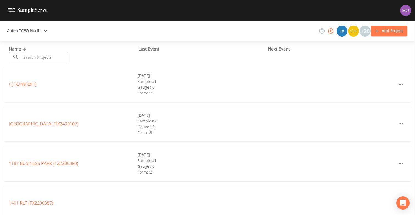
click at [48, 56] on input "text" at bounding box center [44, 57] width 47 height 10
paste input "TX1840169"
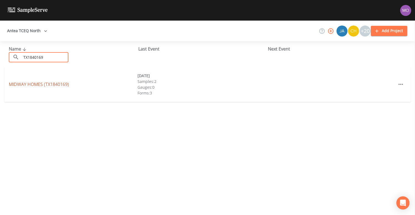
type input "TX1840169"
click at [54, 84] on link "[GEOGRAPHIC_DATA] (TX1840169)" at bounding box center [39, 84] width 60 height 6
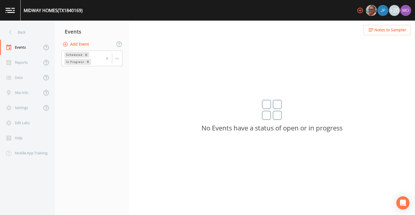
click at [81, 46] on button "Add Event" at bounding box center [77, 44] width 30 height 10
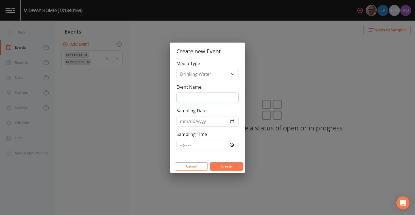
click at [190, 96] on input "Event Name" at bounding box center [208, 98] width 62 height 10
type input "LMA"
click at [232, 121] on input "Sampling Date" at bounding box center [208, 121] width 62 height 10
type input "[DATE]"
click at [223, 164] on button "Create" at bounding box center [226, 166] width 33 height 8
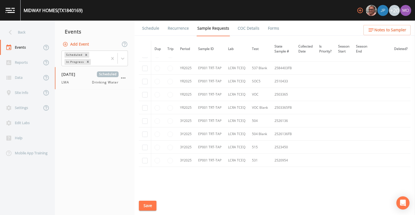
scroll to position [205, 0]
click at [145, 162] on input "checkbox" at bounding box center [144, 161] width 5 height 5
checkbox input "true"
click at [144, 149] on input "checkbox" at bounding box center [144, 148] width 5 height 5
checkbox input "true"
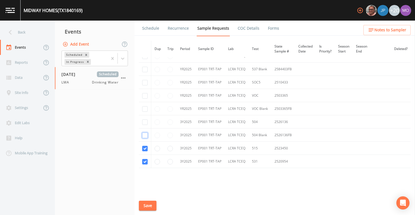
click at [143, 136] on input "checkbox" at bounding box center [144, 135] width 5 height 5
checkbox input "true"
click at [144, 122] on input "checkbox" at bounding box center [144, 122] width 5 height 5
checkbox input "true"
click at [145, 97] on input "checkbox" at bounding box center [144, 95] width 5 height 5
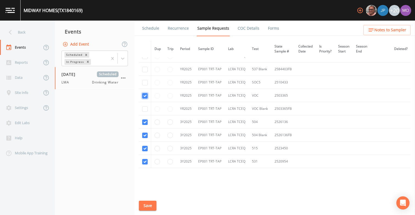
checkbox input "true"
click at [144, 109] on input "checkbox" at bounding box center [144, 108] width 5 height 5
checkbox input "true"
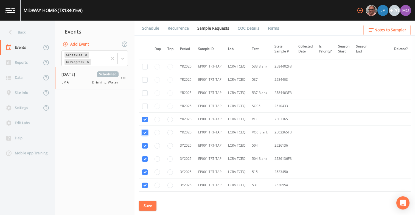
scroll to position [178, 0]
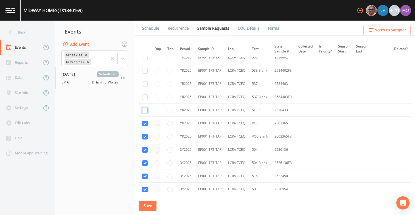
click at [145, 110] on input "checkbox" at bounding box center [144, 110] width 5 height 5
checkbox input "true"
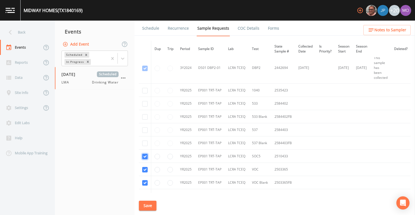
scroll to position [131, 0]
click at [143, 90] on input "checkbox" at bounding box center [144, 90] width 5 height 5
checkbox input "true"
click at [147, 205] on button "Save" at bounding box center [148, 206] width 18 height 10
click at [150, 27] on link "Schedule" at bounding box center [150, 28] width 19 height 15
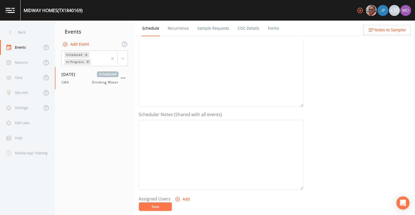
scroll to position [116, 0]
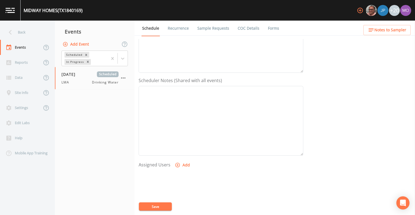
click at [181, 165] on button "Add" at bounding box center [183, 165] width 18 height 10
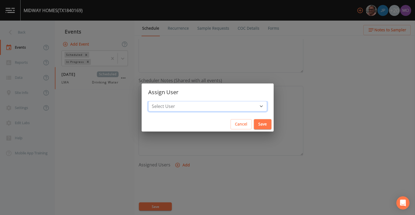
click at [192, 106] on select "Select User [PERSON_NAME] [PERSON_NAME] [PERSON_NAME] [PERSON_NAME] [PERSON_NAM…" at bounding box center [207, 106] width 119 height 10
select select "929757a4-3a67-412e-8a17-ec670da8541b"
click at [168, 101] on select "Select User [PERSON_NAME] [PERSON_NAME] [PERSON_NAME] [PERSON_NAME] [PERSON_NAM…" at bounding box center [207, 106] width 119 height 10
click at [254, 126] on button "Save" at bounding box center [263, 124] width 18 height 10
select select
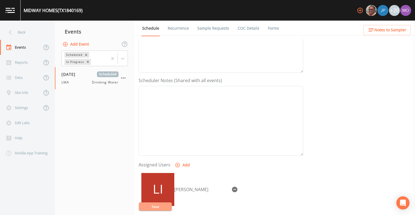
click at [163, 205] on button "Save" at bounding box center [155, 206] width 33 height 8
